Goal: Find specific page/section: Find specific page/section

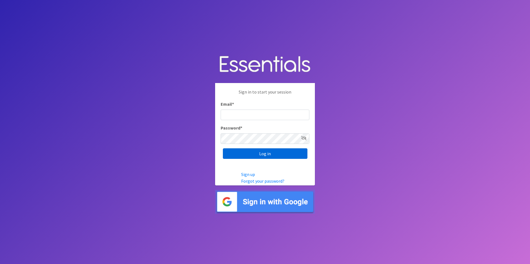
type input "amanda@healthystartswfl.com"
click at [250, 153] on input "Log in" at bounding box center [265, 153] width 84 height 11
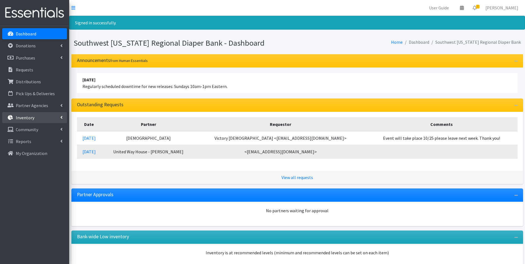
click at [41, 116] on link "Inventory" at bounding box center [34, 117] width 65 height 11
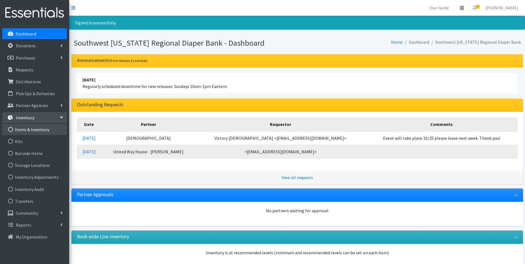
click at [34, 133] on link "Items & Inventory" at bounding box center [34, 129] width 65 height 11
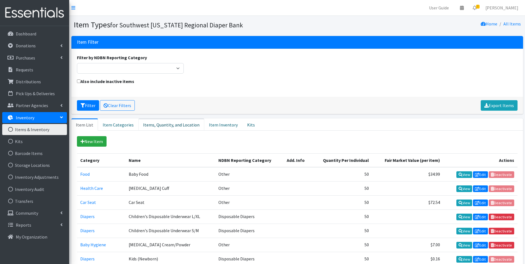
click at [164, 129] on link "Items, Quantity, and Location" at bounding box center [171, 125] width 66 height 12
